Goal: Information Seeking & Learning: Check status

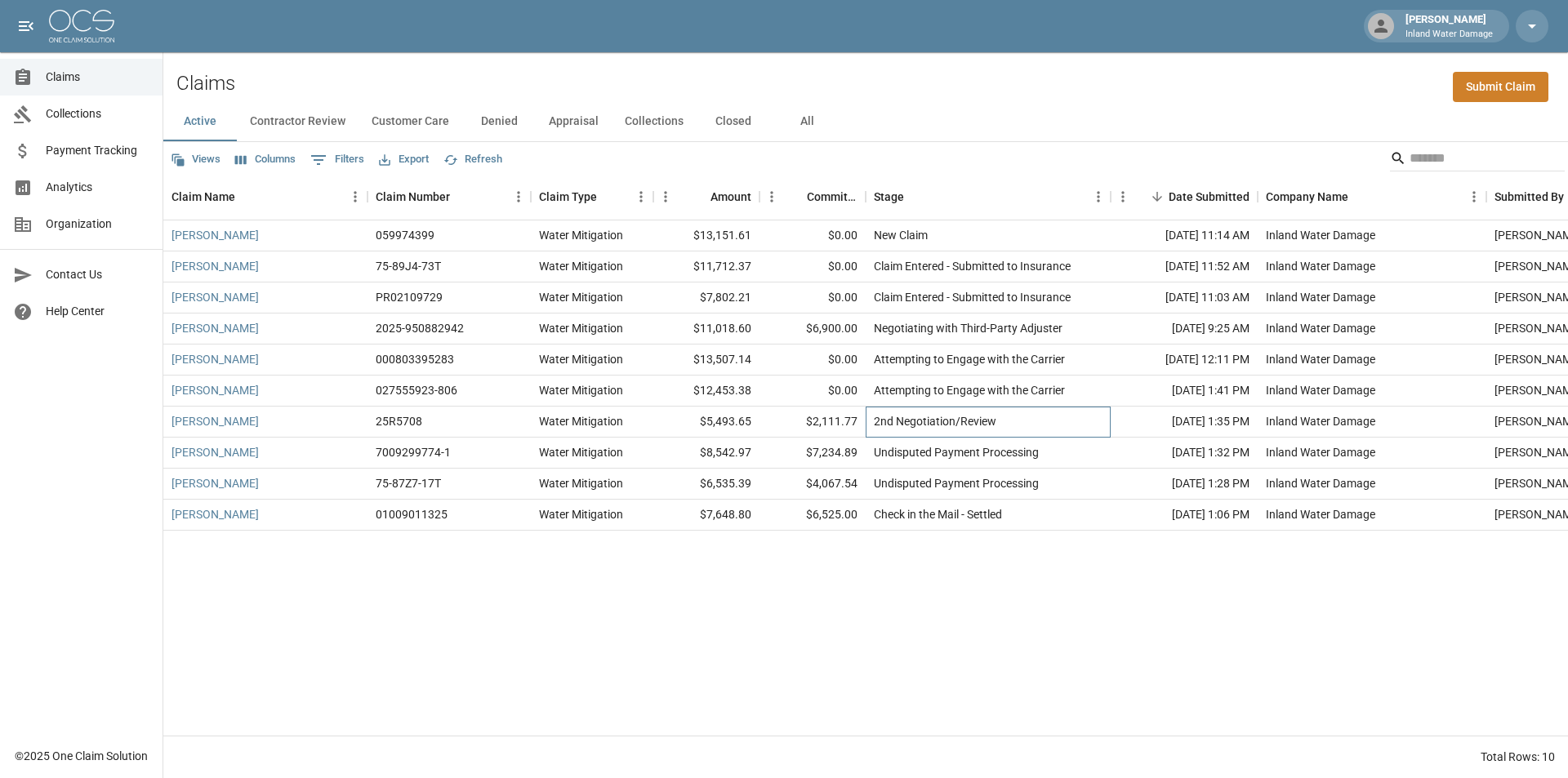
click at [928, 423] on div "2nd Negotiation/Review" at bounding box center [934, 421] width 122 height 16
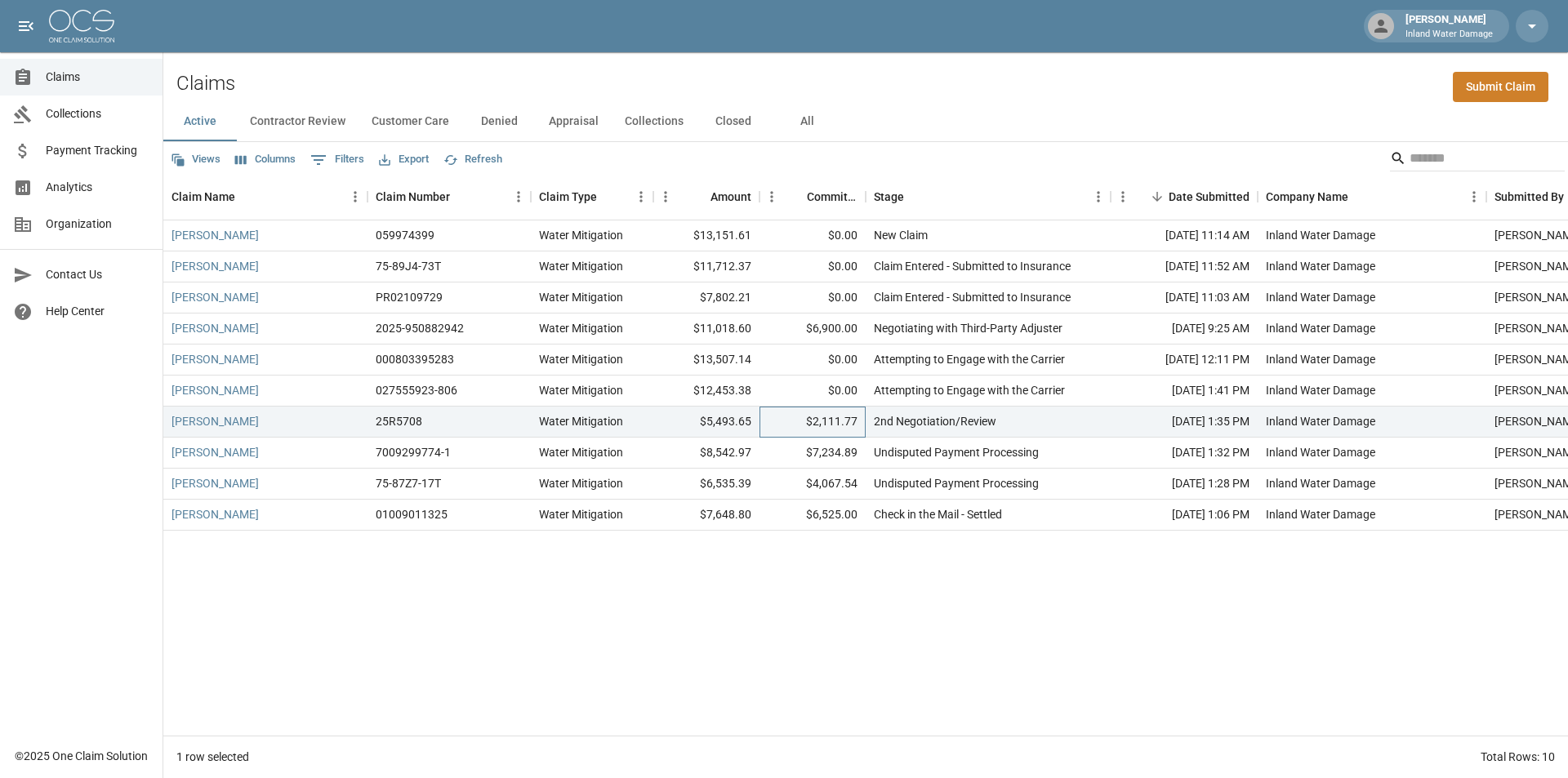
click at [846, 420] on div "$2,111.77" at bounding box center [812, 422] width 106 height 31
click at [214, 419] on link "[PERSON_NAME]" at bounding box center [215, 421] width 87 height 16
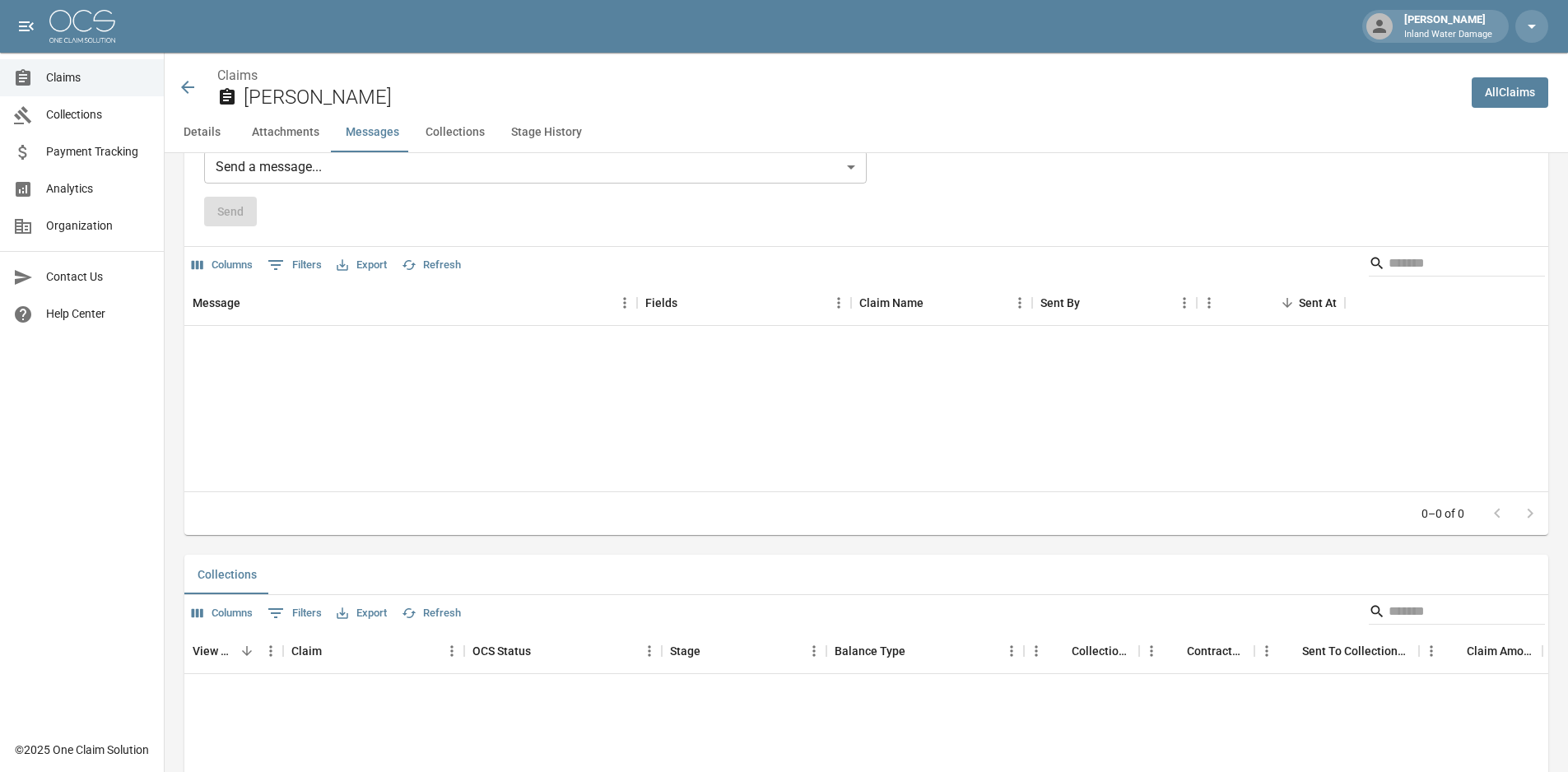
scroll to position [1488, 0]
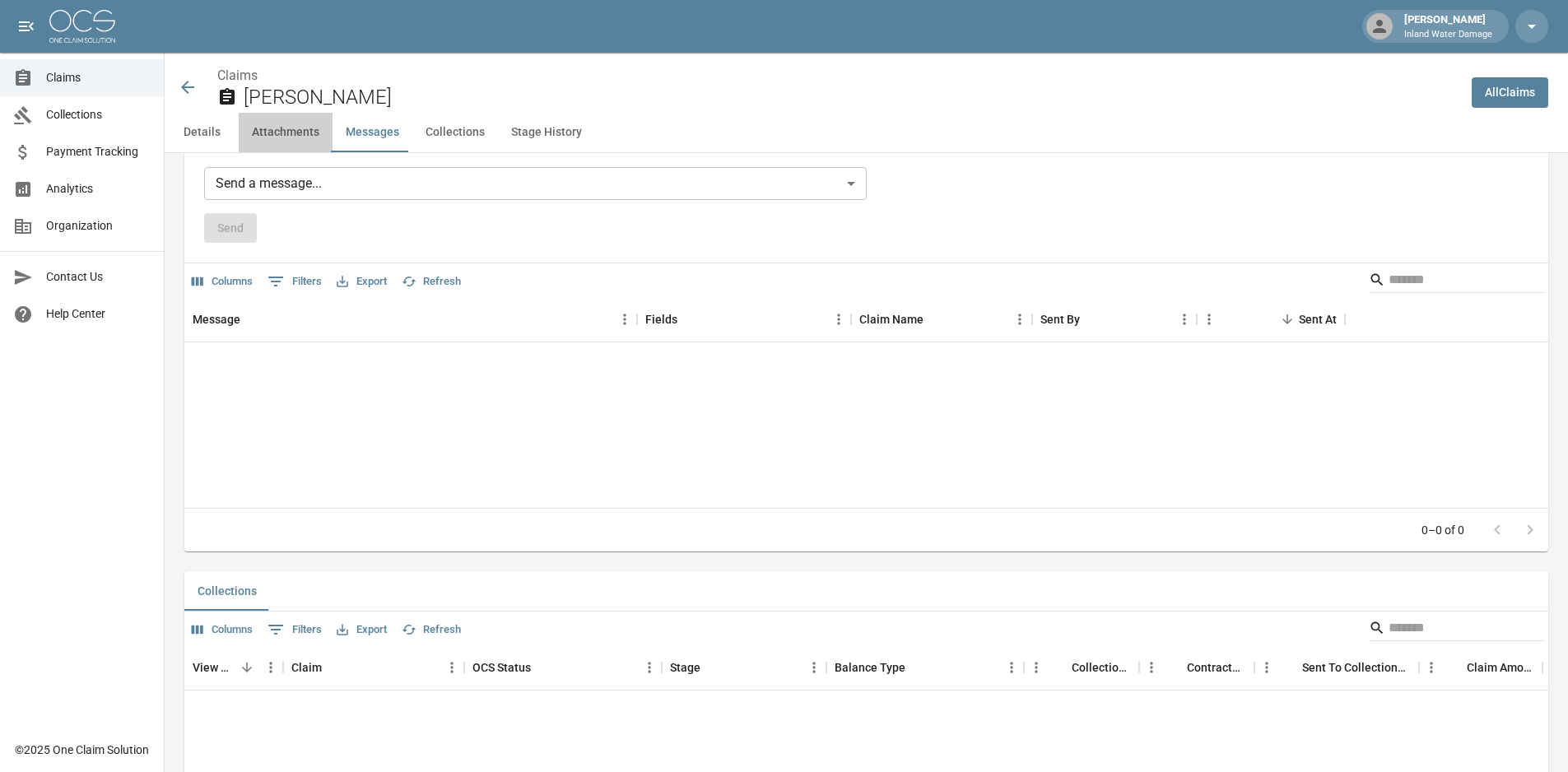
click at [279, 138] on button "Attachments" at bounding box center [285, 132] width 94 height 40
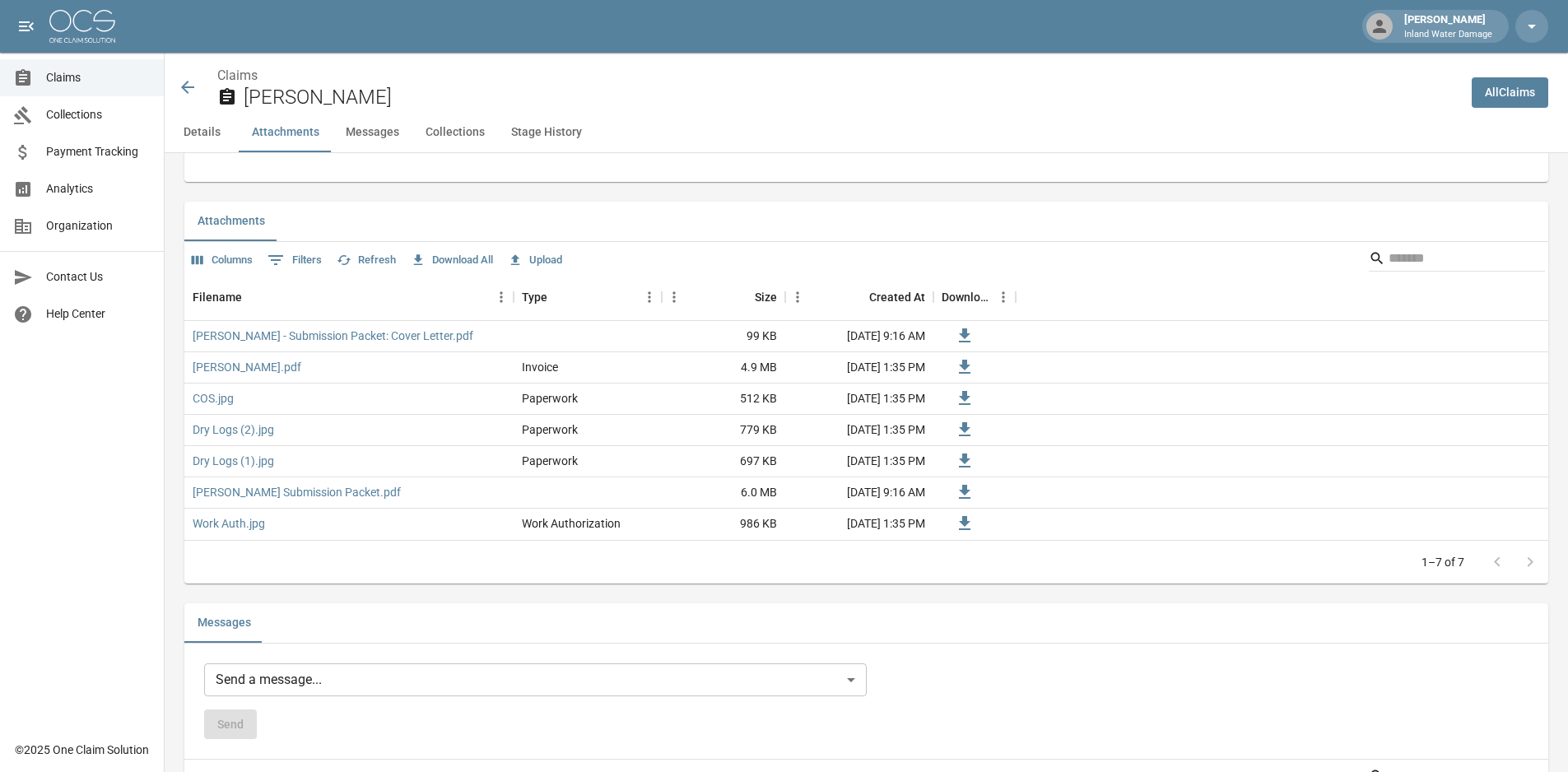
scroll to position [987, 0]
click at [197, 129] on button "Details" at bounding box center [202, 132] width 74 height 40
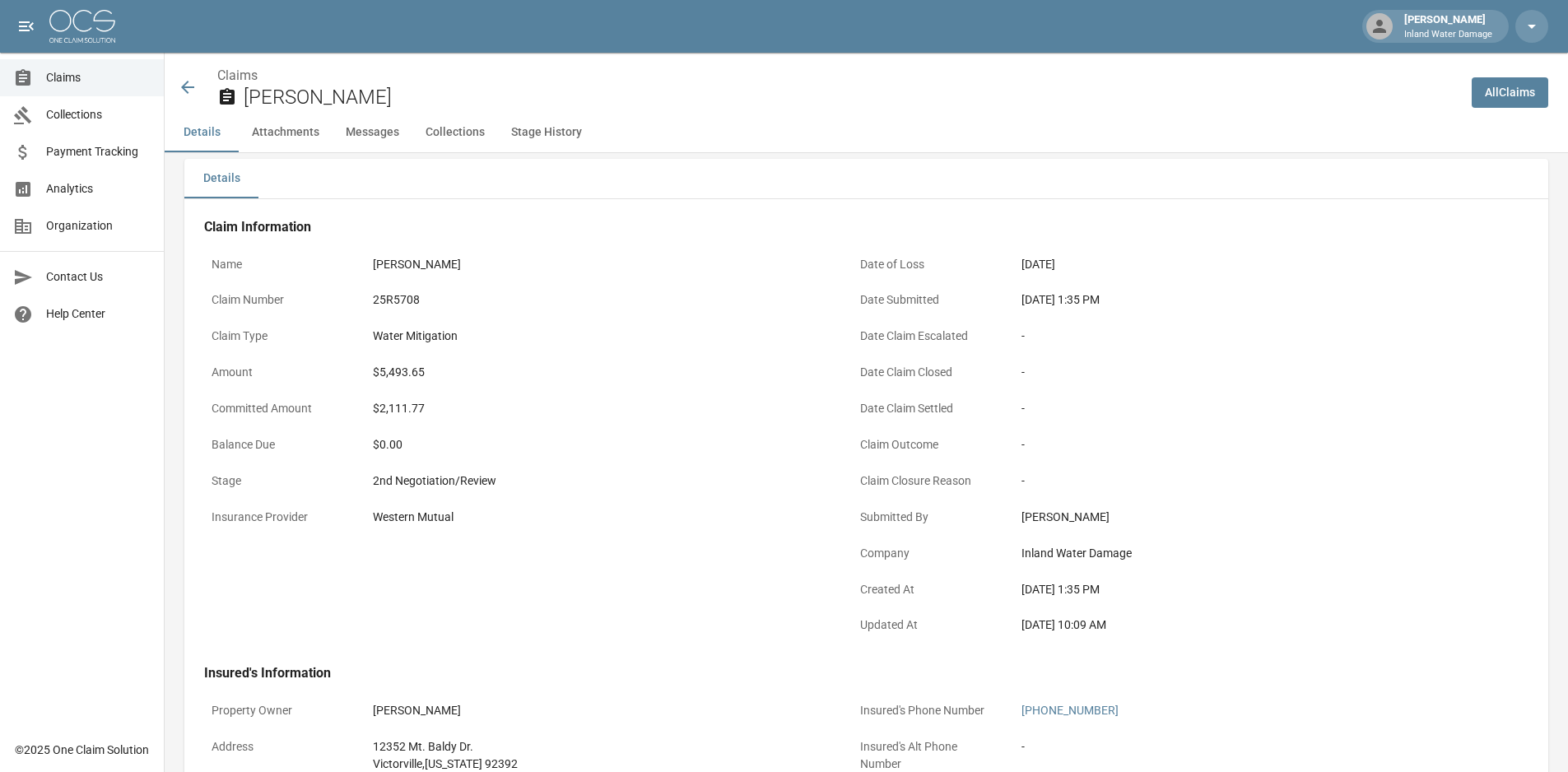
scroll to position [0, 0]
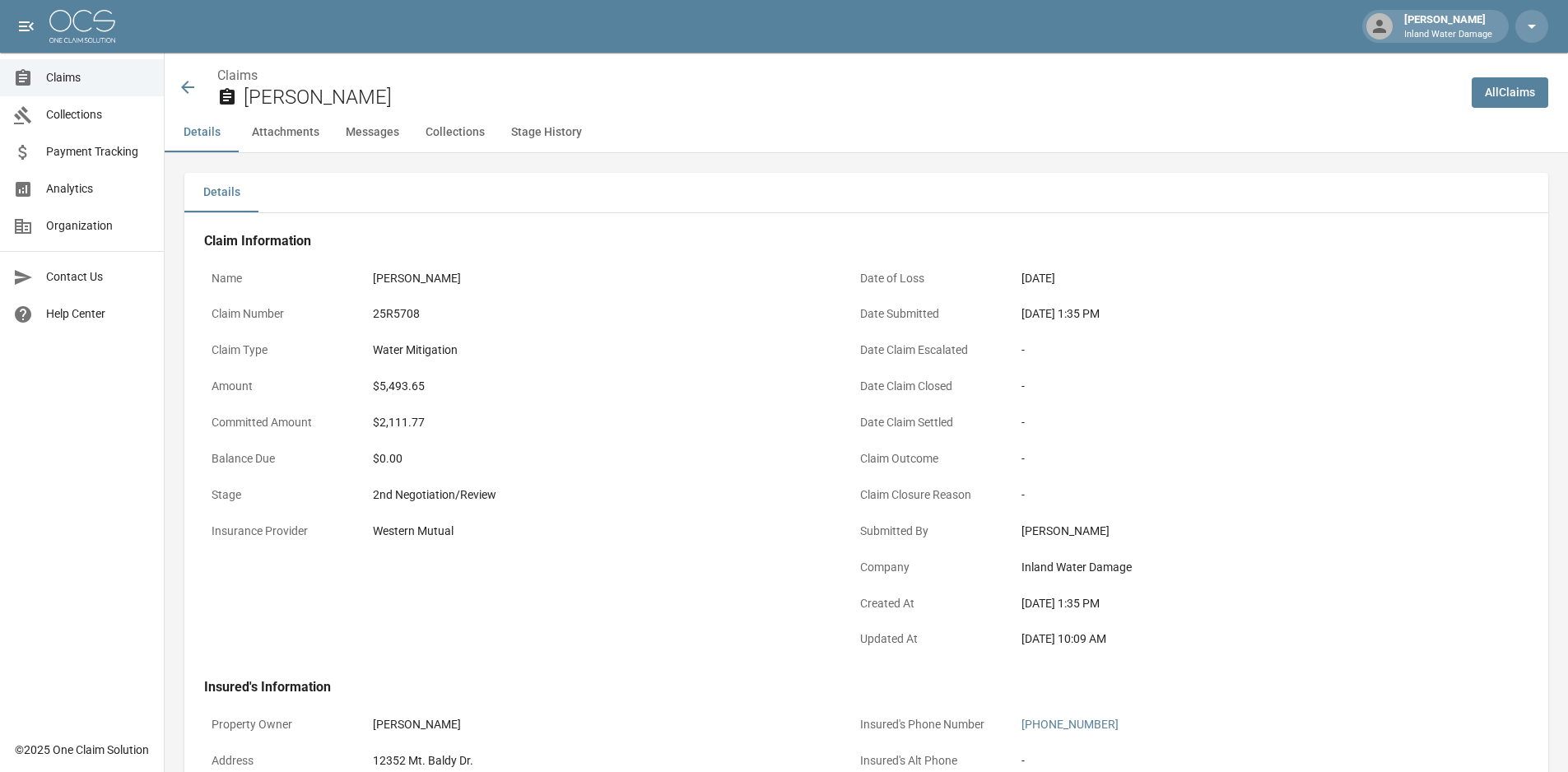
click at [560, 129] on button "Stage History" at bounding box center [546, 132] width 97 height 40
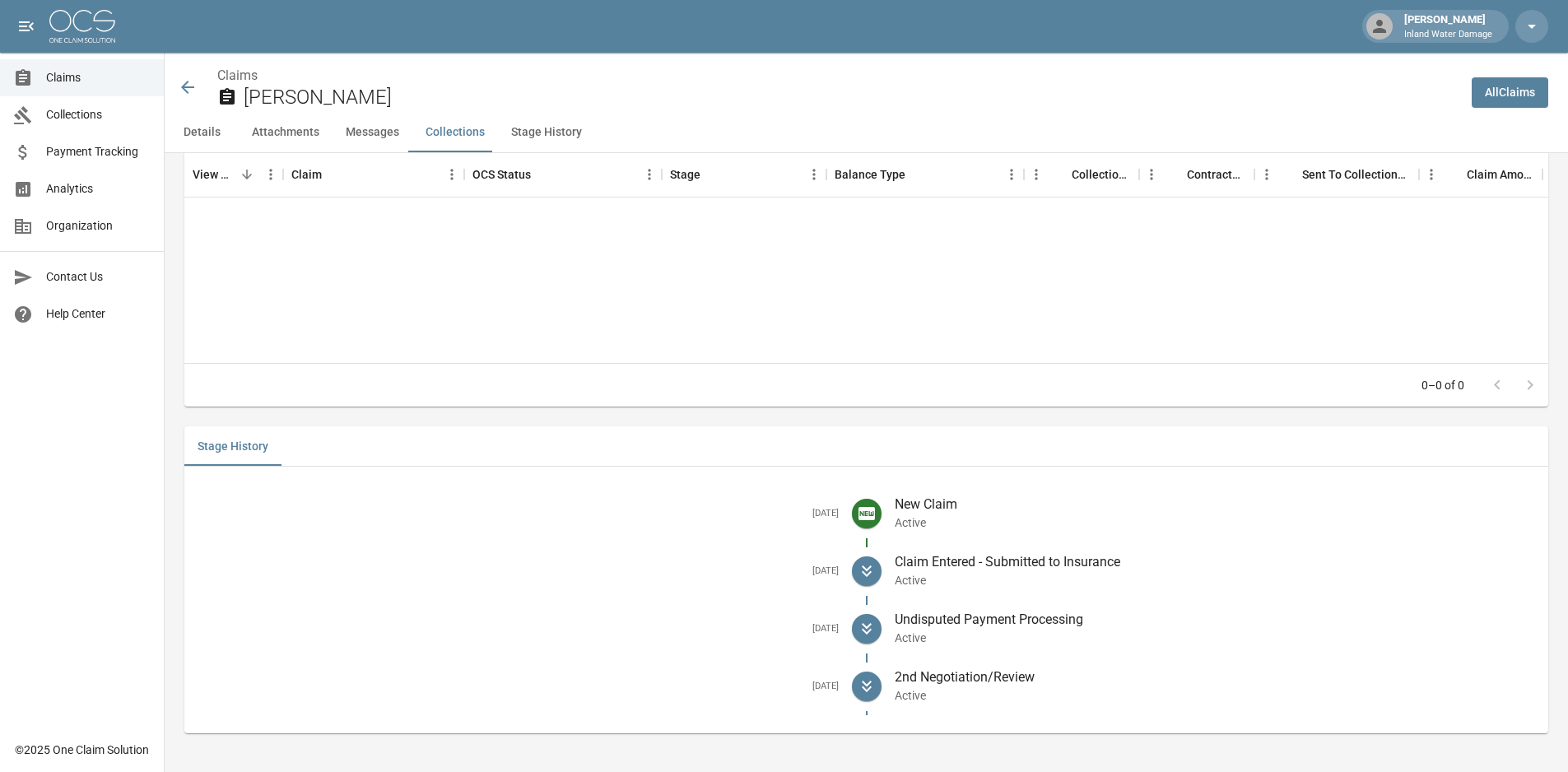
scroll to position [1982, 0]
click at [209, 133] on button "Details" at bounding box center [202, 132] width 74 height 40
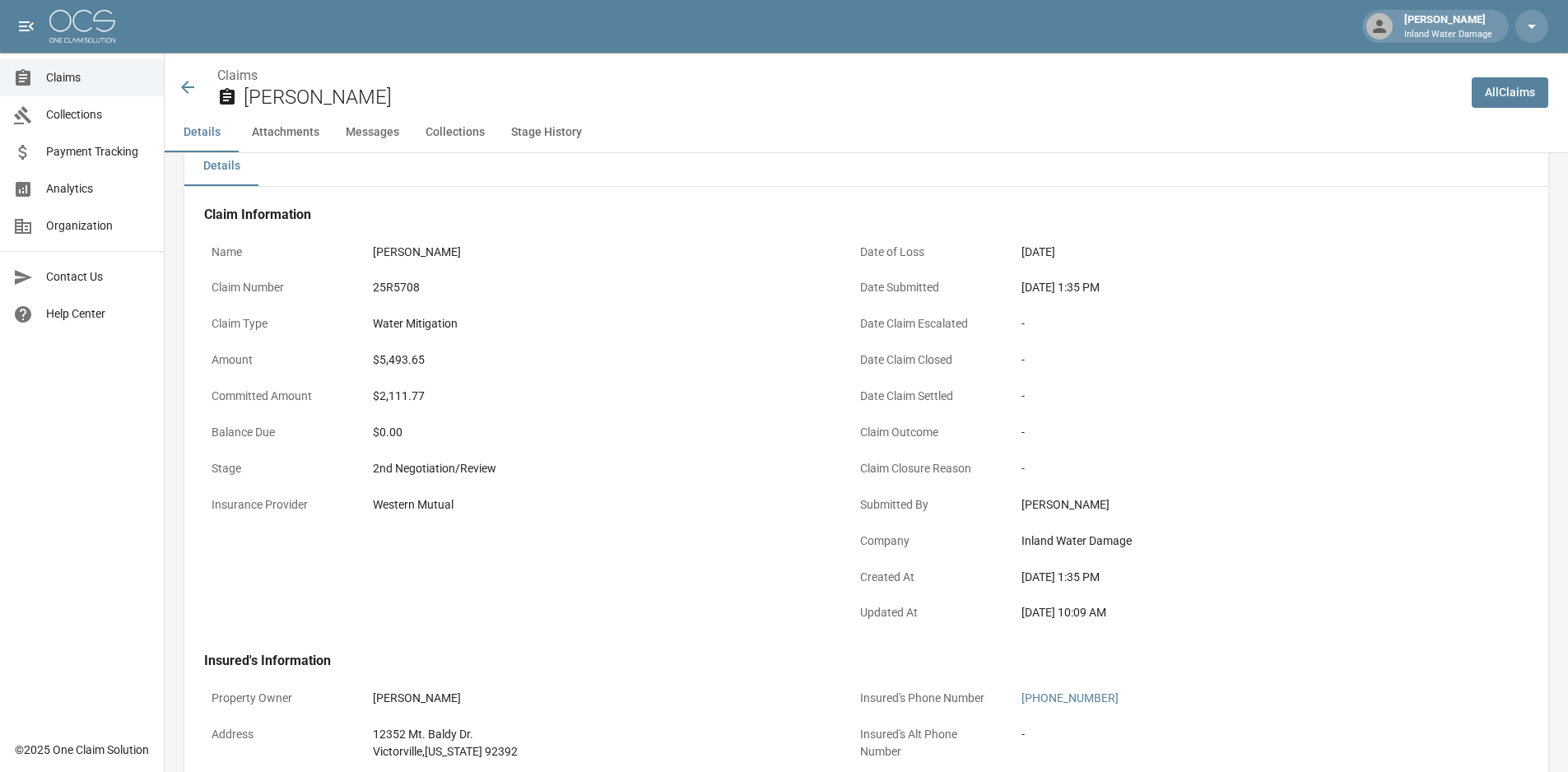
scroll to position [1, 0]
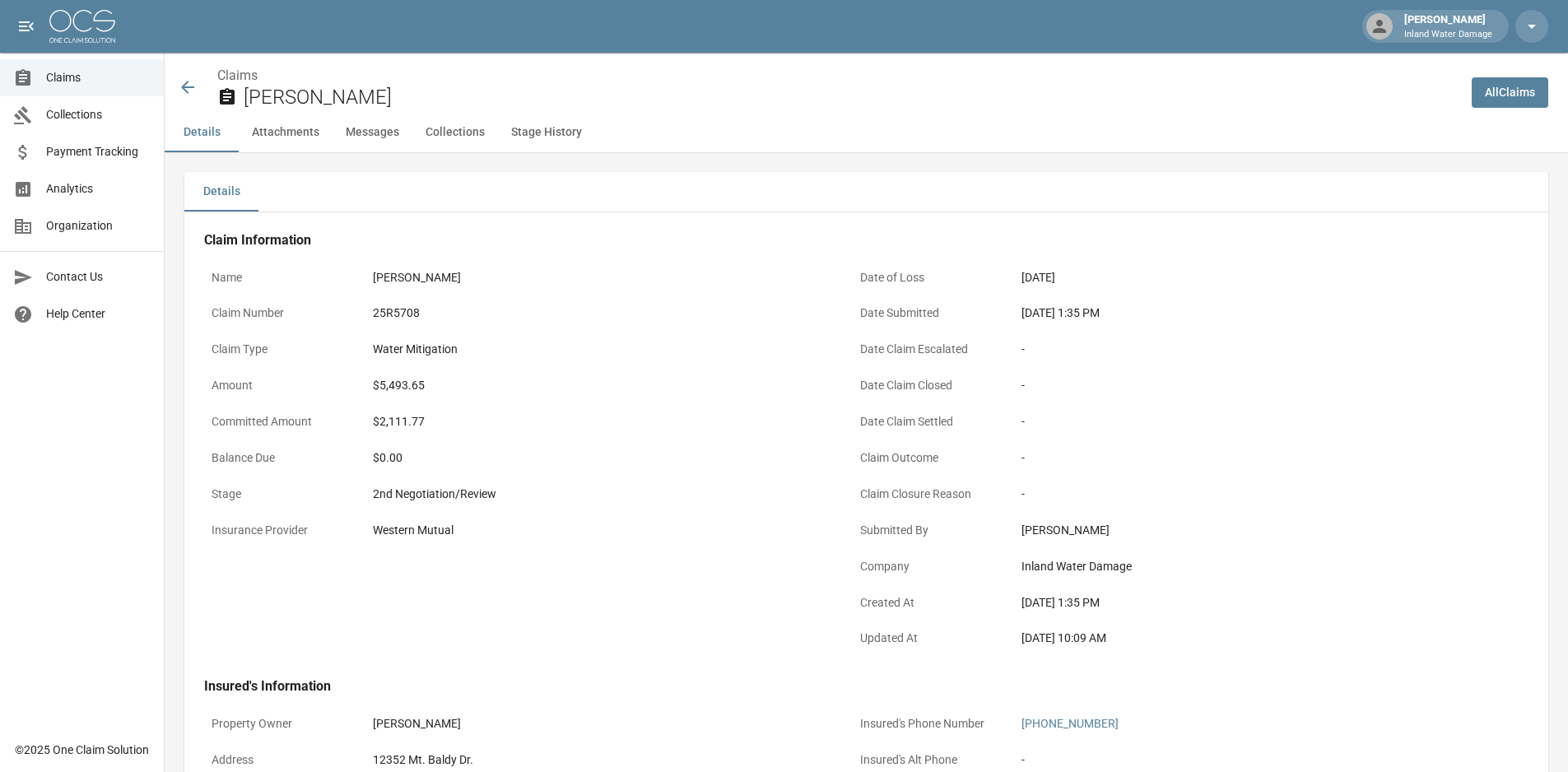
click at [62, 113] on span "Collections" at bounding box center [98, 114] width 104 height 17
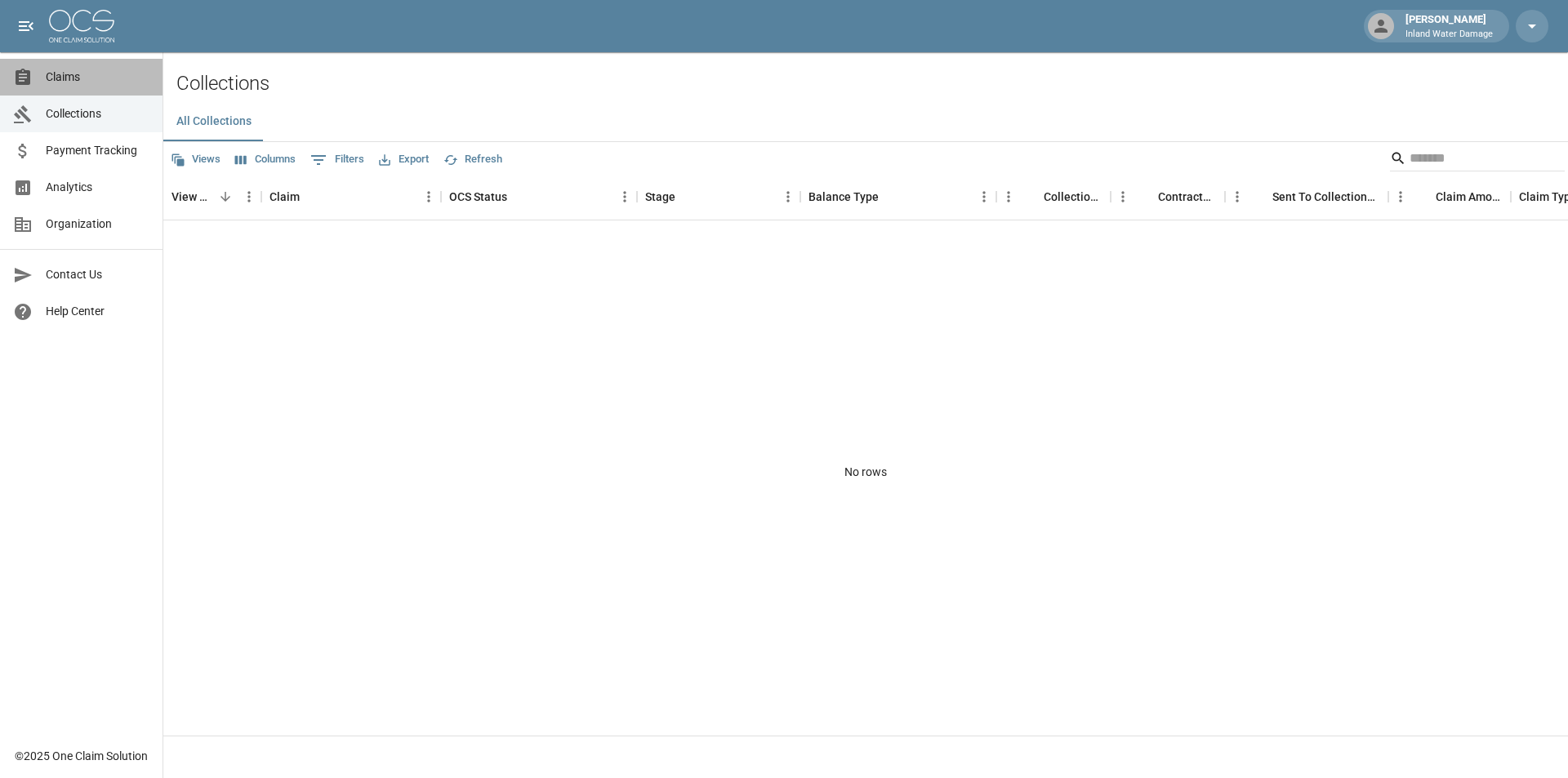
click at [76, 77] on span "Claims" at bounding box center [98, 77] width 103 height 17
